Goal: Task Accomplishment & Management: Use online tool/utility

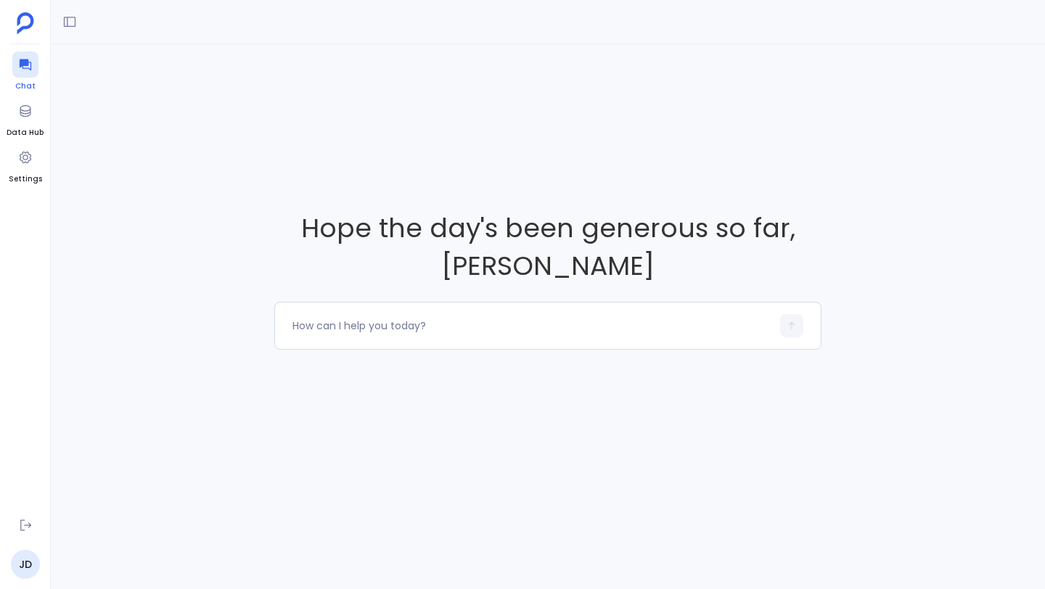
click at [28, 75] on div at bounding box center [25, 65] width 26 height 26
click at [70, 21] on icon at bounding box center [70, 22] width 12 height 11
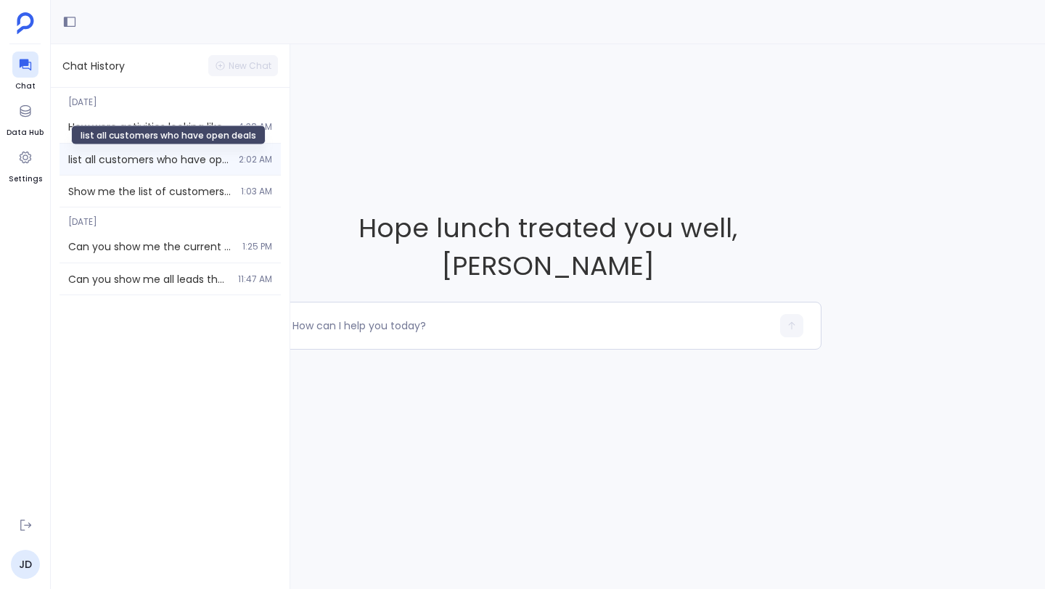
click at [129, 161] on span "list all customers who have open deals" at bounding box center [149, 159] width 162 height 15
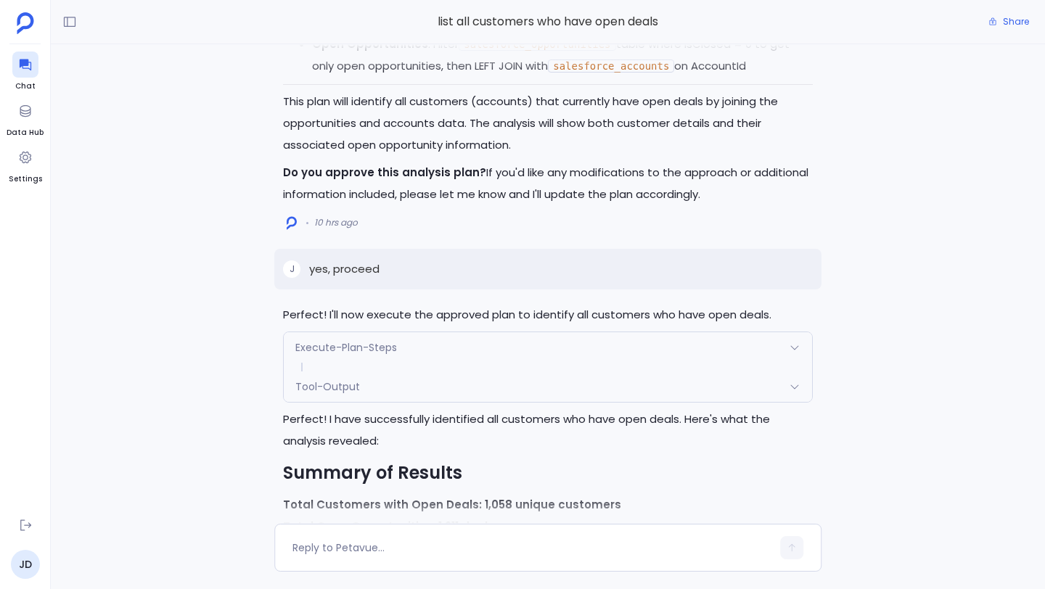
scroll to position [-1711, 0]
click at [26, 520] on icon at bounding box center [25, 525] width 15 height 15
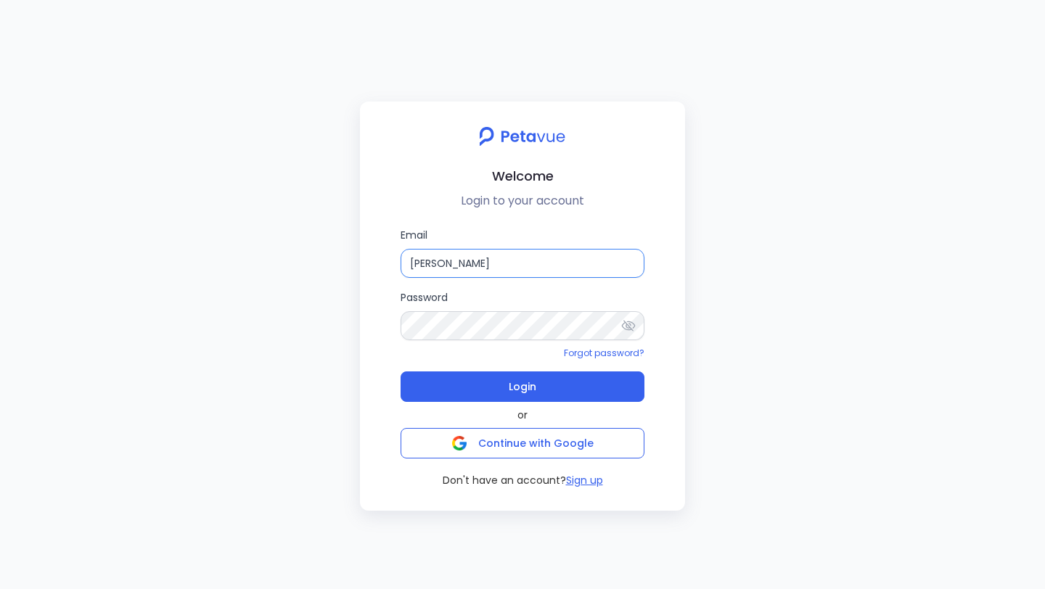
drag, startPoint x: 510, startPoint y: 268, endPoint x: 390, endPoint y: 268, distance: 119.7
click at [390, 268] on div "Email [PERSON_NAME] Password Forgot password? Login or Continue with Google Don…" at bounding box center [522, 357] width 302 height 260
paste input "[PERSON_NAME][EMAIL_ADDRESS][DOMAIN_NAME]"
type input "[PERSON_NAME][EMAIL_ADDRESS][DOMAIN_NAME]"
click at [382, 317] on div "Email [PERSON_NAME][EMAIL_ADDRESS][DOMAIN_NAME] Password Forgot password? Login…" at bounding box center [522, 357] width 302 height 260
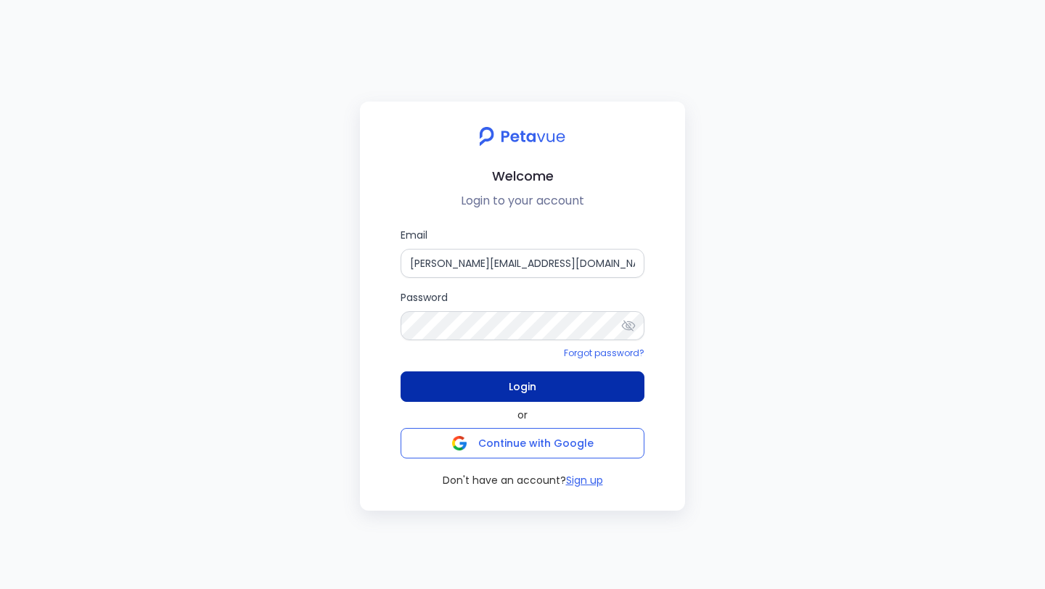
click at [443, 384] on button "Login" at bounding box center [522, 386] width 244 height 30
